Goal: Transaction & Acquisition: Subscribe to service/newsletter

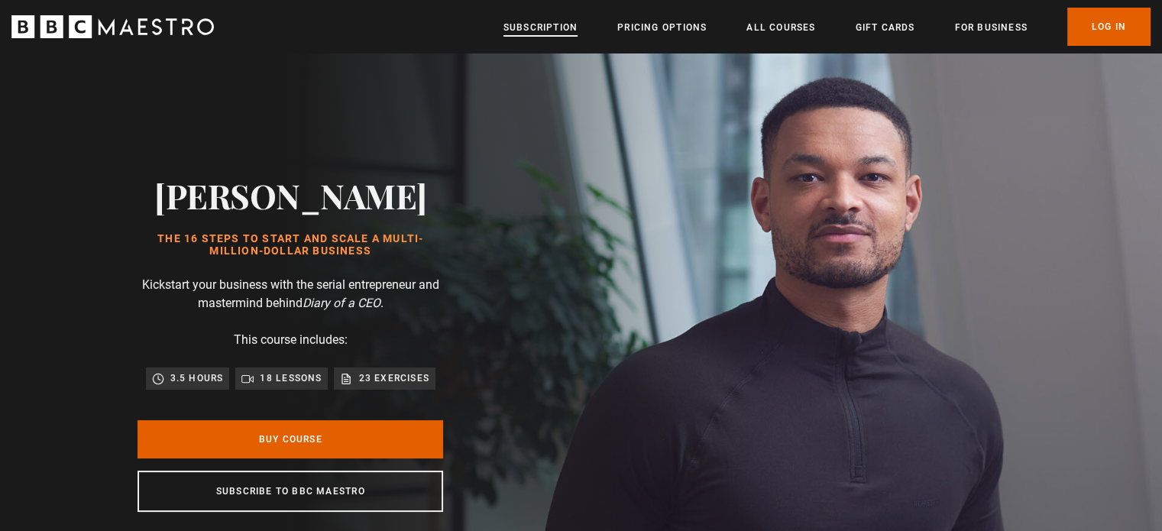
click at [559, 26] on link "Subscription" at bounding box center [541, 27] width 74 height 15
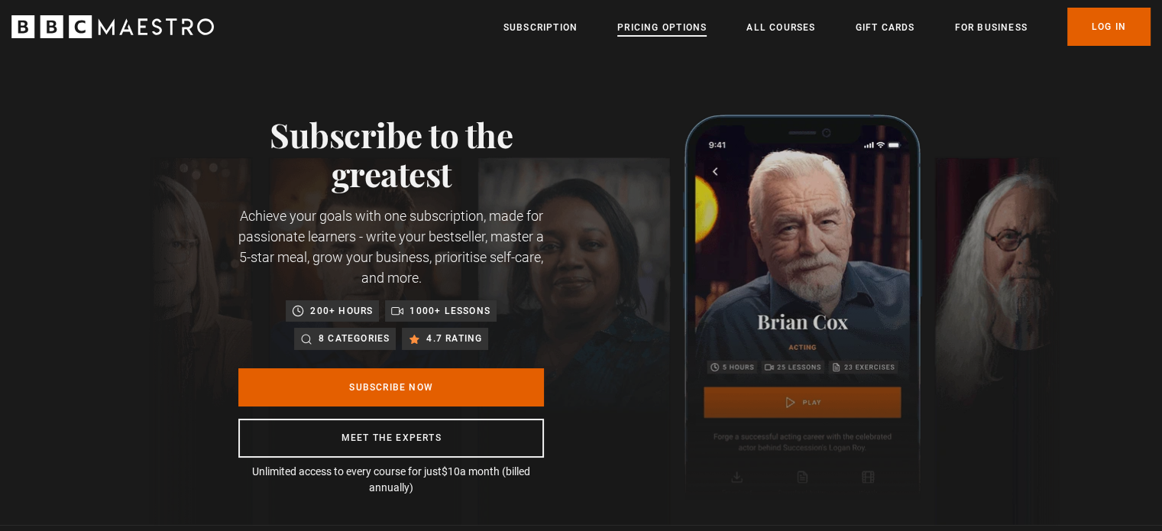
click at [651, 23] on link "Pricing Options" at bounding box center [661, 27] width 89 height 15
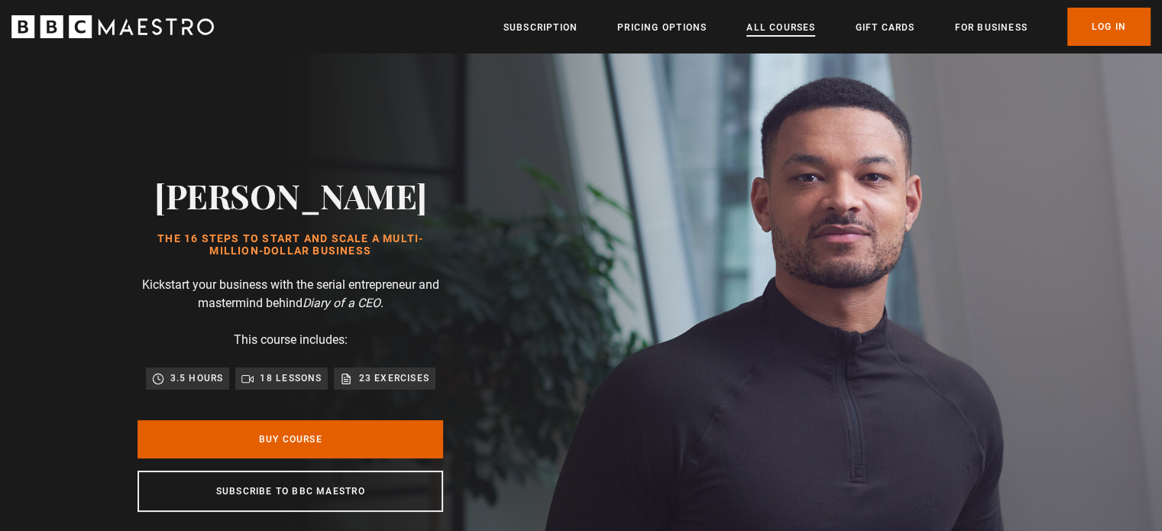
click at [776, 24] on link "All Courses" at bounding box center [780, 27] width 69 height 15
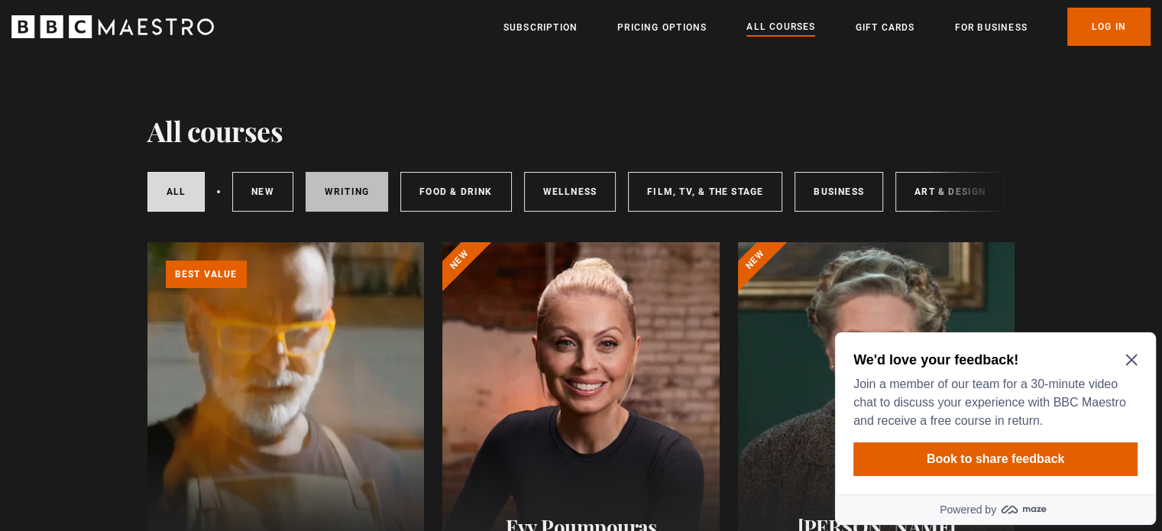
click at [350, 197] on link "Writing" at bounding box center [347, 192] width 83 height 40
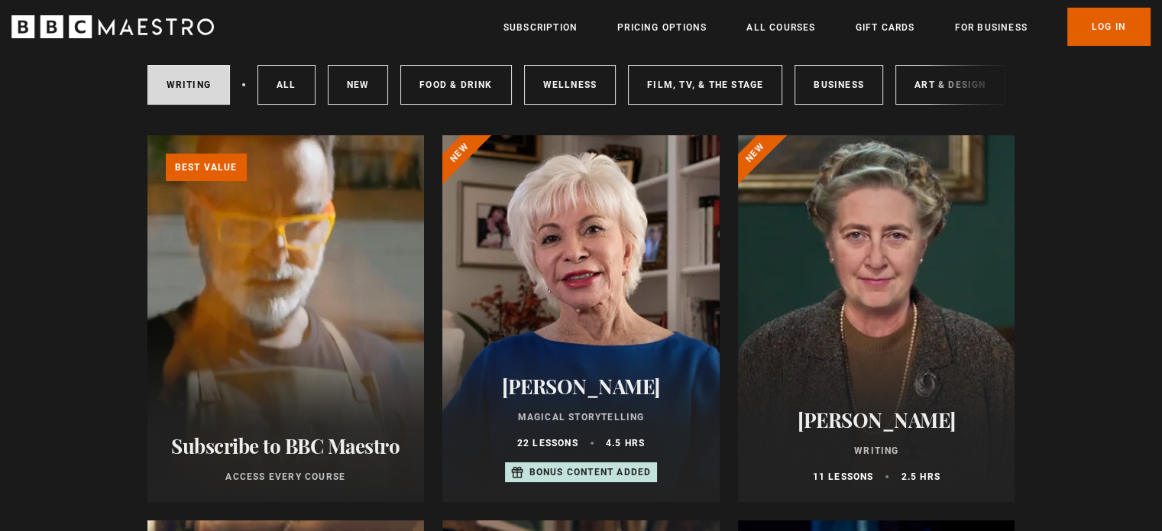
scroll to position [99, 0]
